Goal: Task Accomplishment & Management: Use online tool/utility

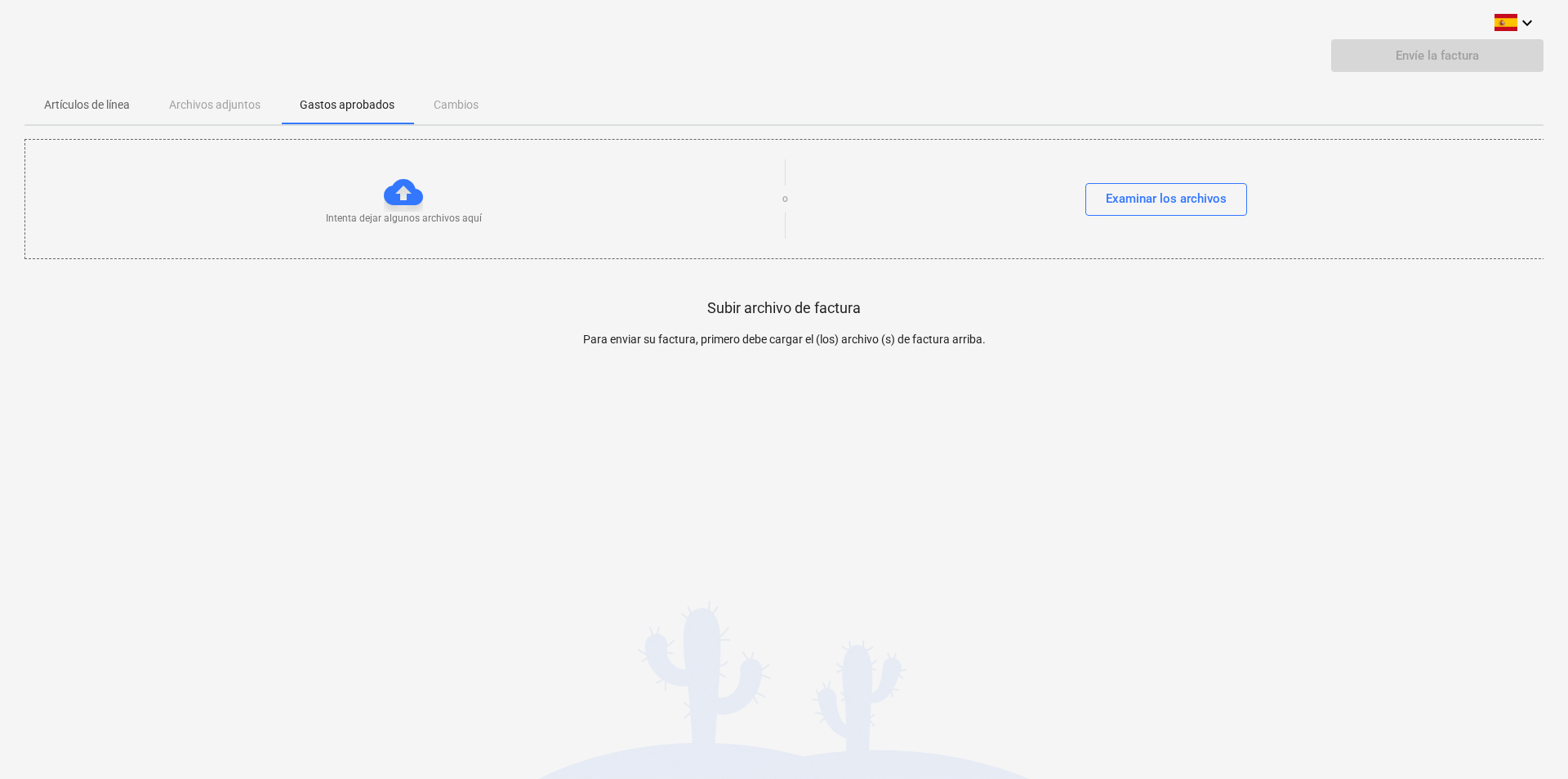
click at [102, 100] on p "Artículos de línea" at bounding box center [86, 104] width 85 height 17
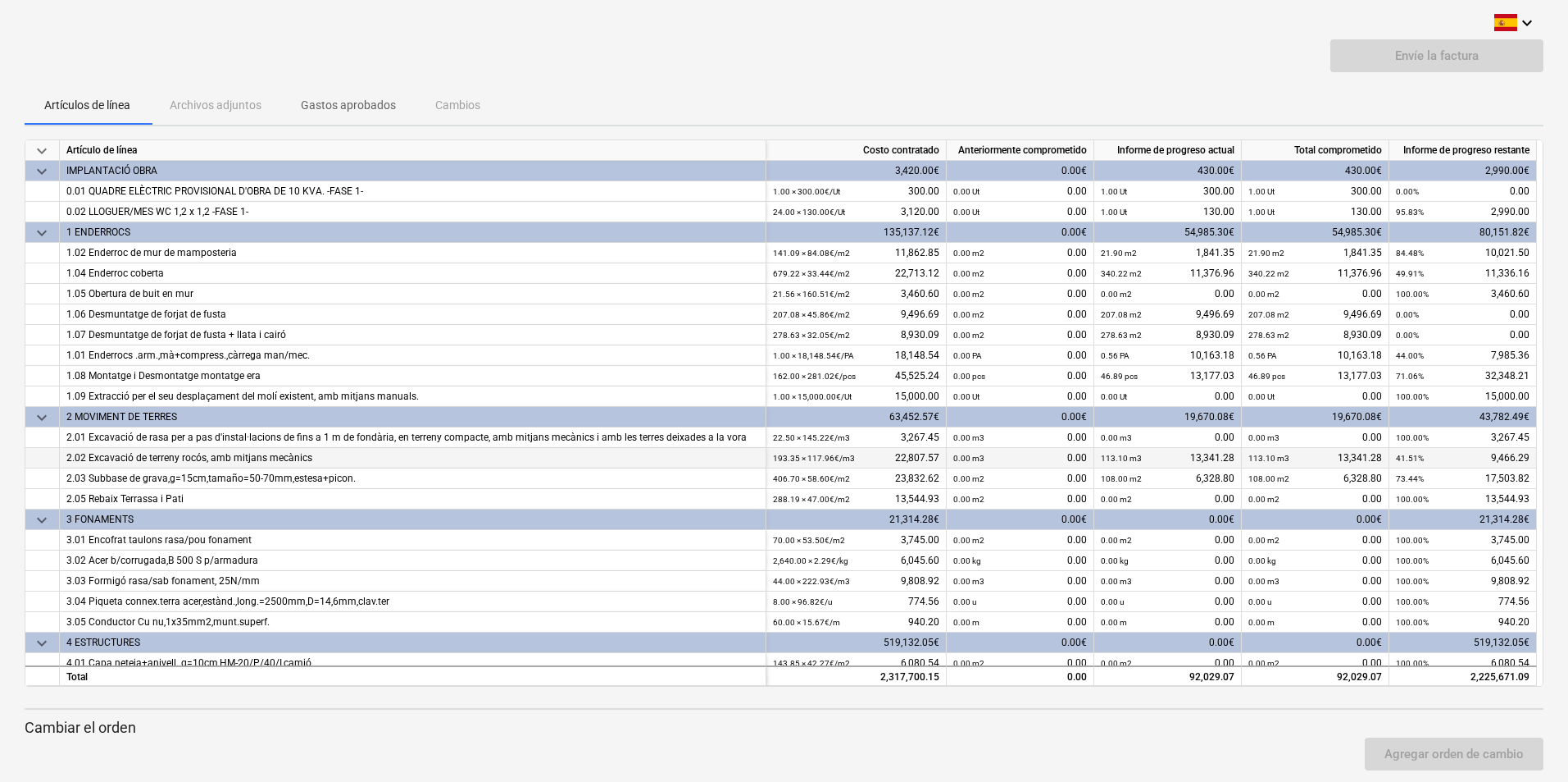
click at [1107, 449] on div "113.10 m3" at bounding box center [1122, 458] width 41 height 21
click at [1042, 745] on div "Agregar orden de cambio" at bounding box center [784, 753] width 1533 height 46
click at [1034, 191] on div "0.00 Ut 0.00" at bounding box center [1020, 191] width 134 height 21
click at [973, 194] on small "0.00 Ut" at bounding box center [966, 191] width 27 height 9
click at [1077, 192] on div "0.00 Ut 0.00" at bounding box center [1020, 191] width 134 height 21
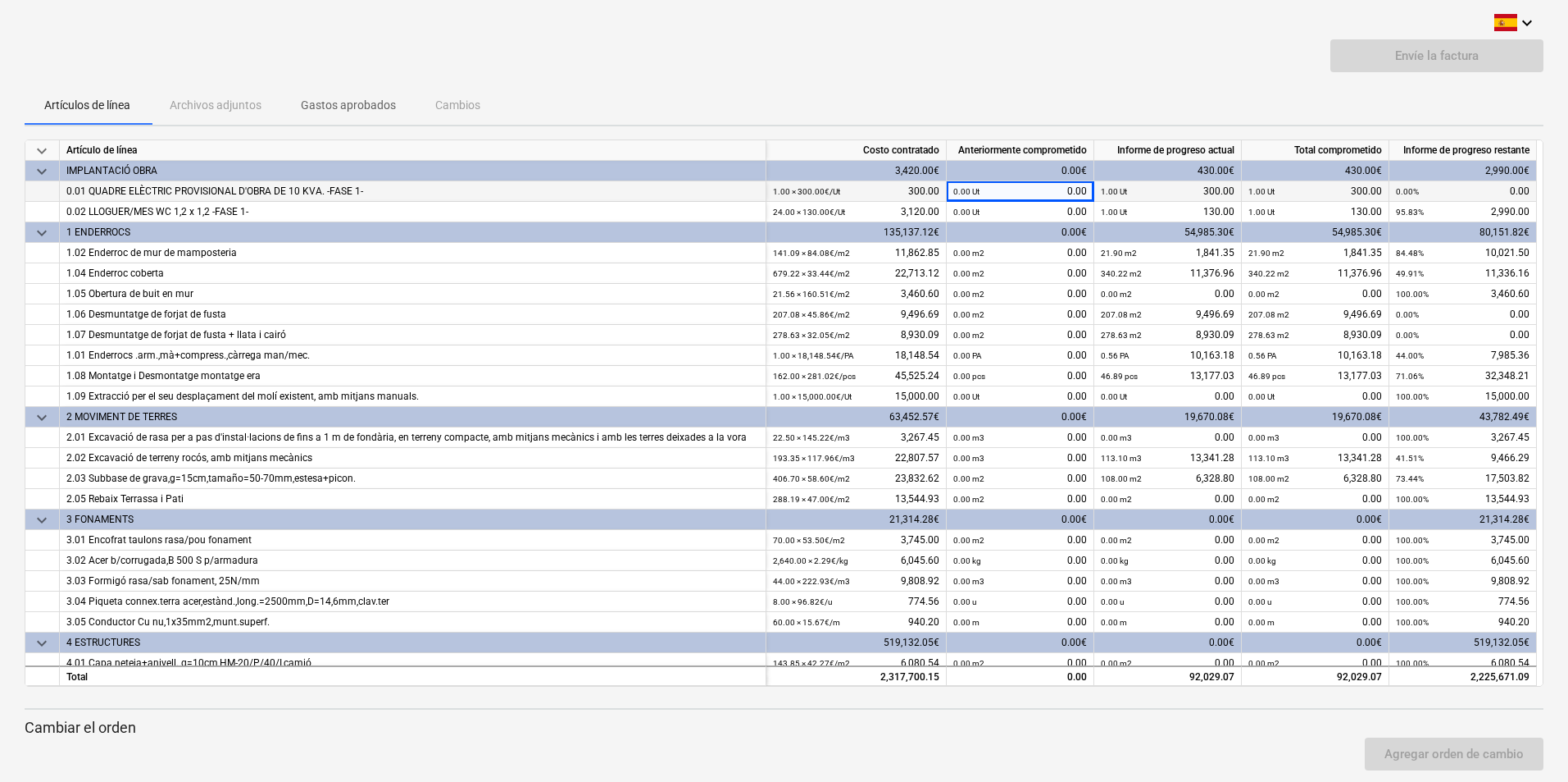
drag, startPoint x: 972, startPoint y: 189, endPoint x: 963, endPoint y: 190, distance: 9.1
click at [972, 189] on small "0.00 Ut" at bounding box center [966, 191] width 27 height 9
drag, startPoint x: 963, startPoint y: 190, endPoint x: 954, endPoint y: 190, distance: 9.0
click at [954, 190] on small "0.00 Ut" at bounding box center [966, 191] width 27 height 9
click at [934, 107] on div "Artículos de línea Archivos adjuntos Gastos aprobados Cambios" at bounding box center [784, 106] width 1519 height 39
